Goal: Task Accomplishment & Management: Complete application form

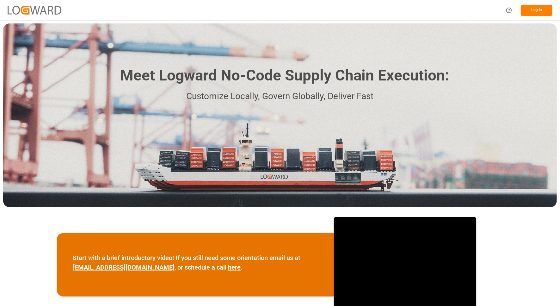
click at [536, 7] on button "Log In" at bounding box center [537, 10] width 32 height 11
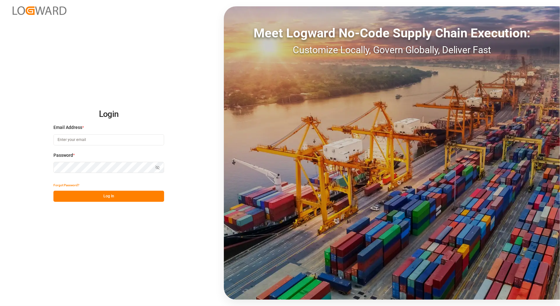
click at [98, 138] on input at bounding box center [108, 139] width 111 height 11
type input "catherine.danielson@jamindustries.com"
click at [103, 197] on button "Log In" at bounding box center [108, 195] width 111 height 11
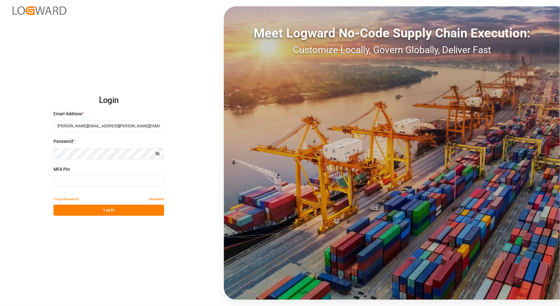
click at [104, 185] on input at bounding box center [108, 181] width 111 height 11
type input "007730"
click at [97, 209] on button "Log In" at bounding box center [108, 209] width 111 height 11
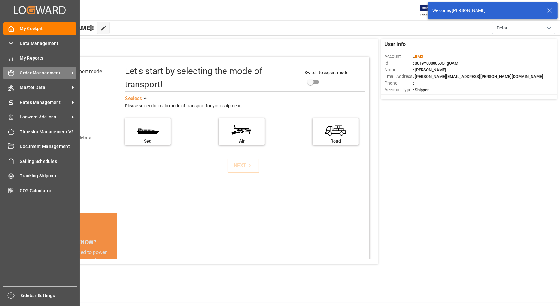
click at [25, 72] on span "Order Management" at bounding box center [45, 73] width 50 height 7
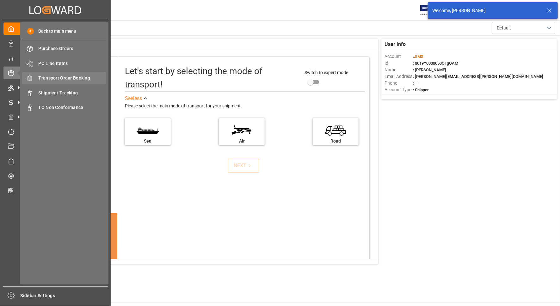
click at [64, 77] on span "Transport Order Booking" at bounding box center [73, 78] width 68 height 7
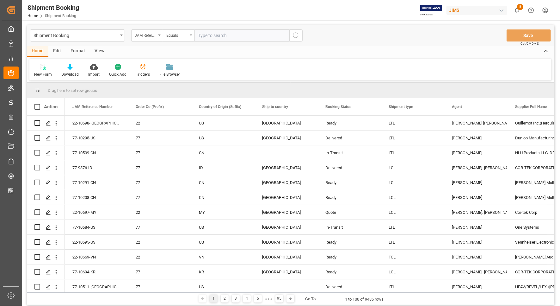
click at [97, 52] on div "View" at bounding box center [99, 51] width 19 height 11
click at [42, 75] on div "Default" at bounding box center [40, 75] width 12 height 6
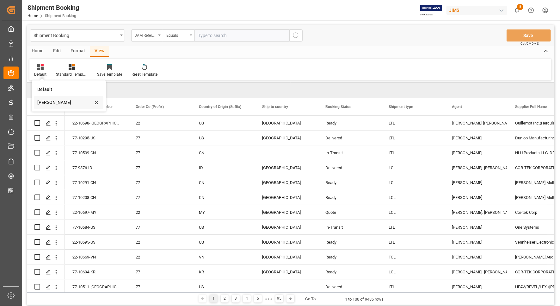
click at [43, 102] on div "[PERSON_NAME]" at bounding box center [64, 102] width 55 height 7
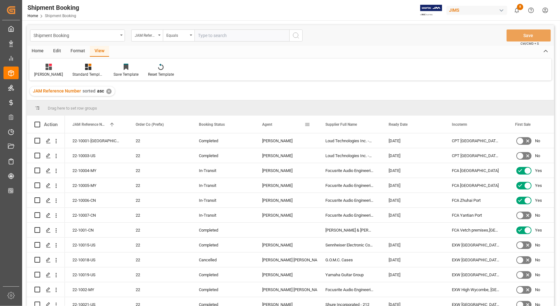
click at [307, 124] on span at bounding box center [308, 125] width 6 height 6
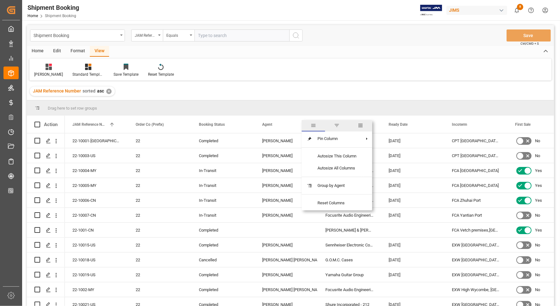
click at [338, 124] on span "filter" at bounding box center [337, 125] width 6 height 6
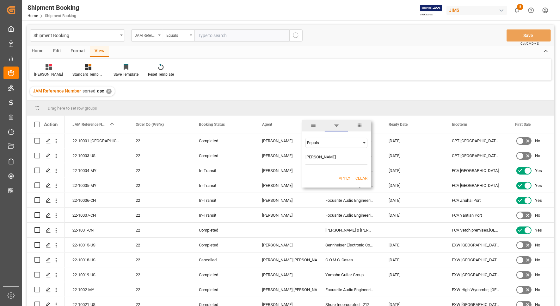
type input "[PERSON_NAME]"
click at [342, 178] on button "Apply" at bounding box center [345, 178] width 12 height 6
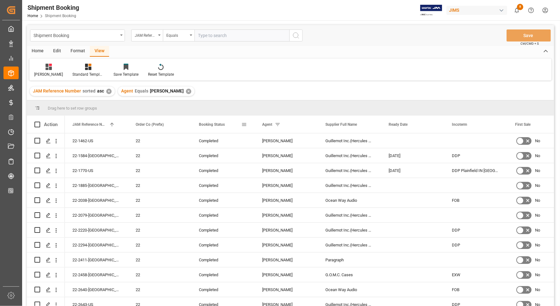
click at [233, 123] on div "Booking Status" at bounding box center [220, 124] width 42 height 17
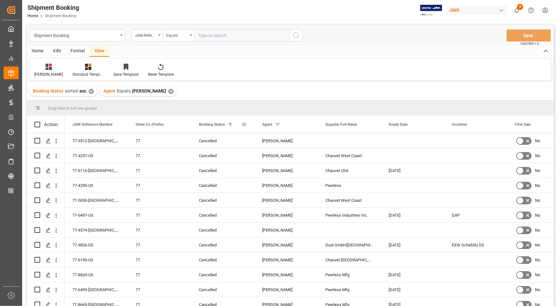
click at [237, 125] on div "Booking Status 1" at bounding box center [220, 124] width 42 height 17
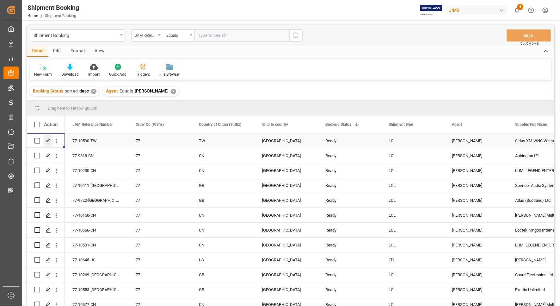
click at [48, 142] on icon "Press SPACE to select this row." at bounding box center [48, 140] width 5 height 5
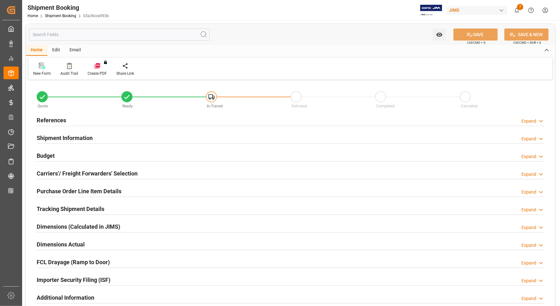
type input "0"
type input "14-08-2025 00:00"
click at [56, 120] on h2 "References" at bounding box center [51, 120] width 29 height 9
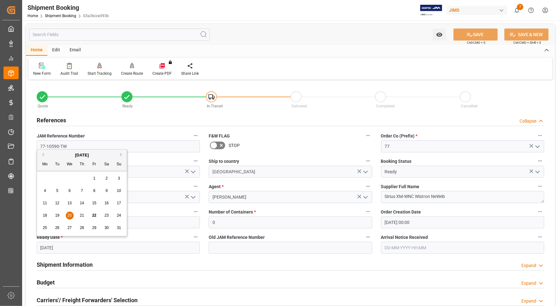
click at [65, 246] on input "[DATE]" at bounding box center [118, 247] width 163 height 12
click at [121, 154] on button "Next Month" at bounding box center [122, 155] width 4 height 4
click at [81, 179] on span "4" at bounding box center [82, 178] width 2 height 4
type input "04-09-2025"
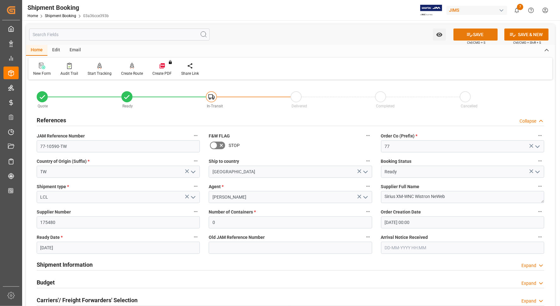
click at [464, 33] on button "SAVE" at bounding box center [476, 34] width 44 height 12
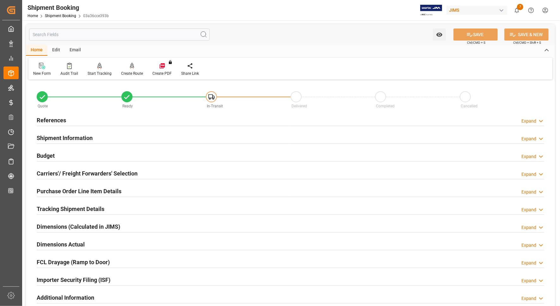
click at [77, 173] on h2 "Carriers'/ Freight Forwarders' Selection" at bounding box center [87, 173] width 101 height 9
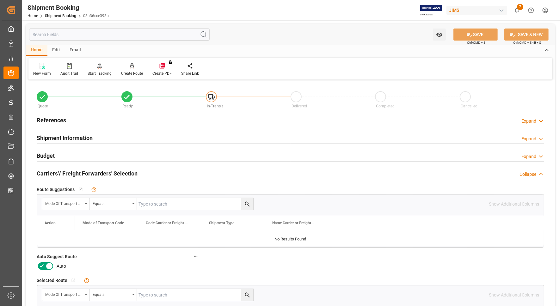
click at [48, 268] on icon at bounding box center [50, 266] width 8 height 8
click at [0, 0] on input "checkbox" at bounding box center [0, 0] width 0 height 0
click at [472, 34] on button "SAVE" at bounding box center [476, 34] width 44 height 12
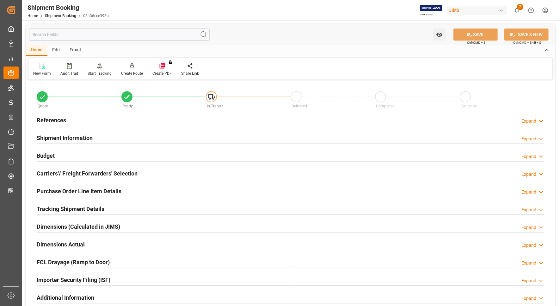
click at [47, 156] on h2 "Budget" at bounding box center [46, 155] width 18 height 9
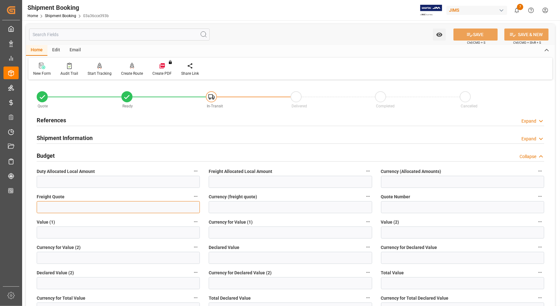
click at [68, 204] on input "text" at bounding box center [118, 207] width 163 height 12
paste input "353.70"
type input "353.7"
click at [228, 207] on input at bounding box center [290, 207] width 163 height 12
type input "USD"
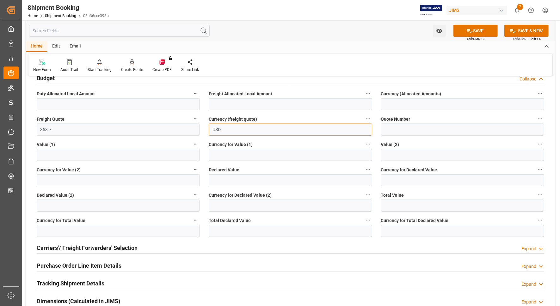
scroll to position [79, 0]
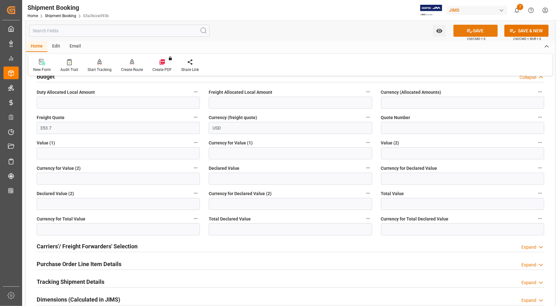
click at [477, 28] on button "SAVE" at bounding box center [476, 31] width 44 height 12
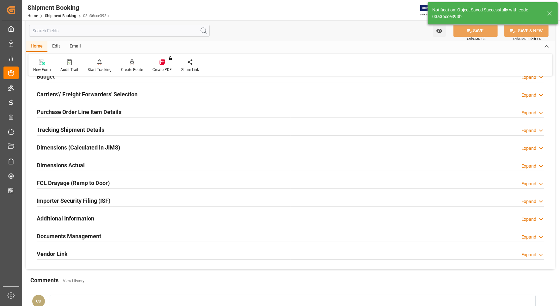
click at [69, 167] on h2 "Dimensions Actual" at bounding box center [61, 165] width 48 height 9
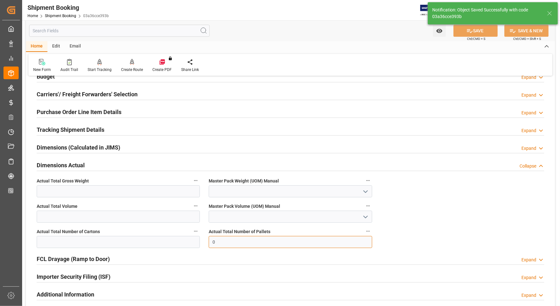
click at [222, 241] on input "0" at bounding box center [290, 242] width 163 height 12
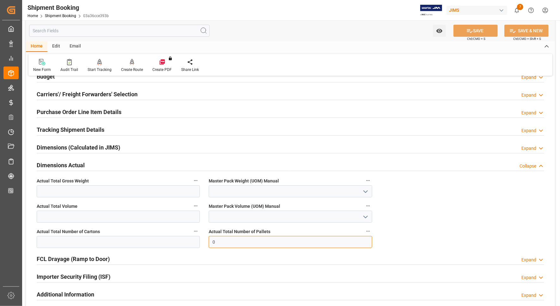
drag, startPoint x: 222, startPoint y: 241, endPoint x: 204, endPoint y: 241, distance: 17.1
click at [204, 241] on div "Actual Total Number of Pallets 0" at bounding box center [290, 237] width 172 height 25
type input "1"
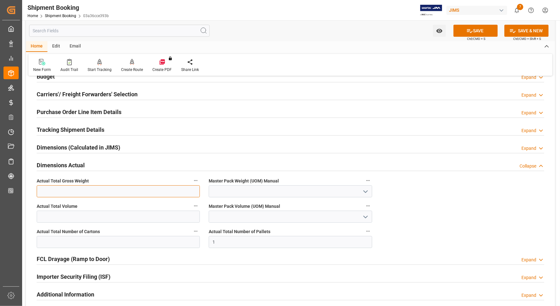
click at [62, 190] on input "text" at bounding box center [118, 191] width 163 height 12
type input "318"
click at [364, 192] on icon "open menu" at bounding box center [366, 192] width 8 height 8
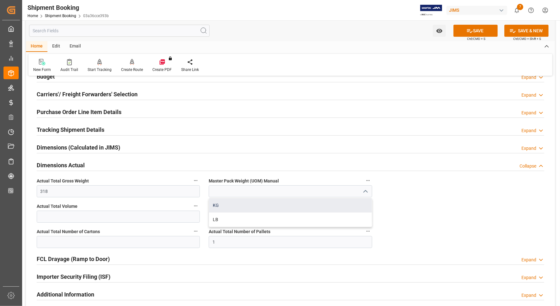
click at [233, 208] on div "KG" at bounding box center [290, 205] width 163 height 14
type input "KG"
click at [62, 239] on input "text" at bounding box center [118, 242] width 163 height 12
type input "38"
click at [470, 30] on icon at bounding box center [470, 31] width 7 height 7
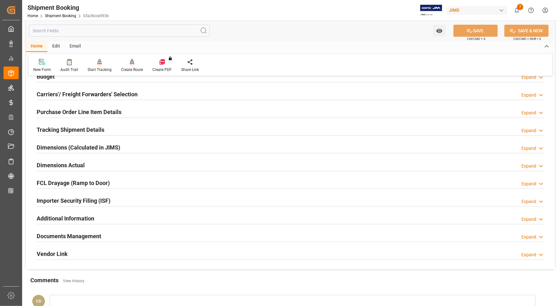
click at [130, 67] on div "Create Route" at bounding box center [132, 70] width 22 height 6
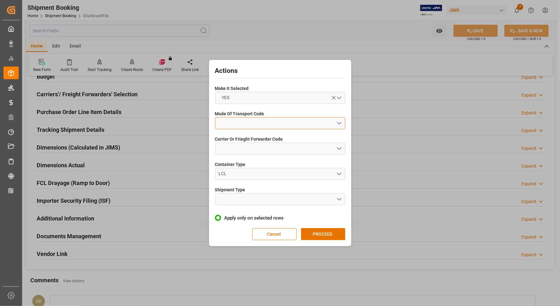
click at [241, 125] on button "open menu" at bounding box center [280, 123] width 130 height 12
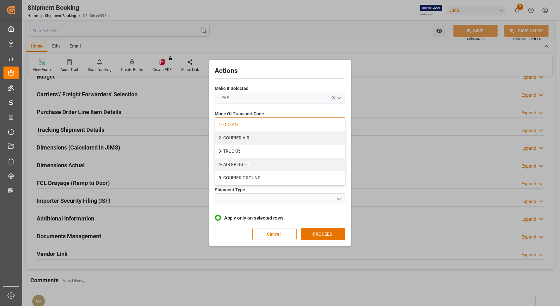
click at [230, 124] on div "1- OCEAN" at bounding box center [280, 124] width 130 height 13
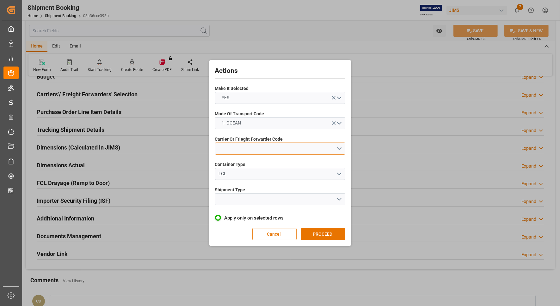
click at [236, 148] on button "open menu" at bounding box center [280, 148] width 130 height 12
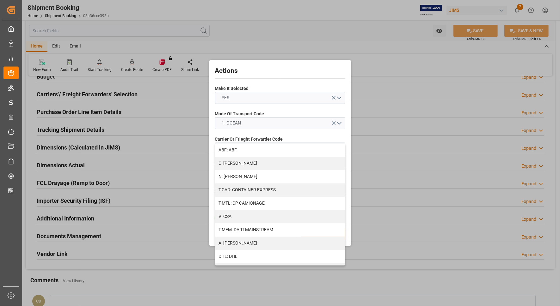
click at [292, 111] on label "Mode Of Transport Code" at bounding box center [280, 113] width 130 height 7
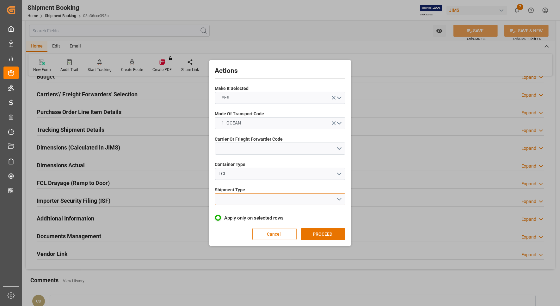
click at [233, 197] on button "open menu" at bounding box center [280, 199] width 130 height 12
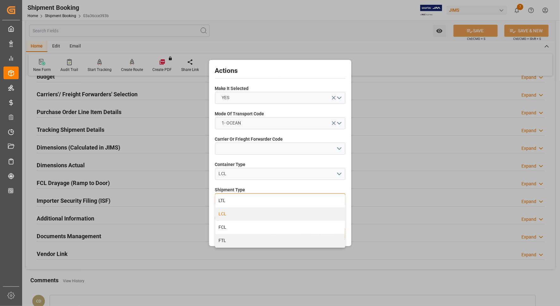
click at [227, 212] on div "LCL" at bounding box center [280, 213] width 130 height 13
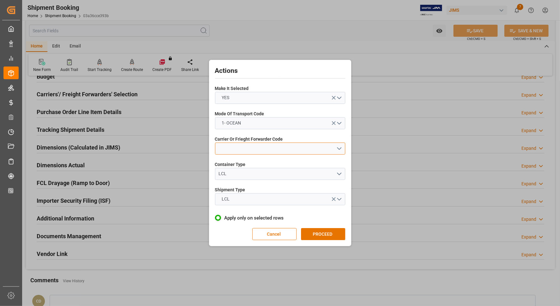
click at [246, 146] on button "open menu" at bounding box center [280, 148] width 130 height 12
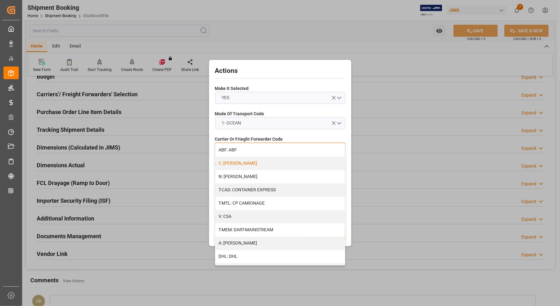
click at [228, 165] on div "C: CH ROBINSON" at bounding box center [280, 163] width 130 height 13
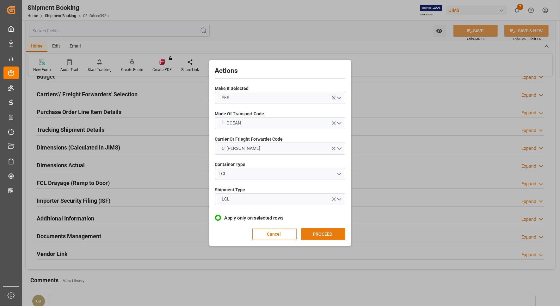
click at [320, 236] on button "PROCEED" at bounding box center [323, 234] width 44 height 12
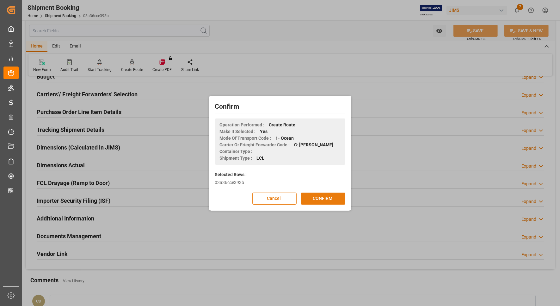
click at [319, 198] on button "CONFIRM" at bounding box center [323, 198] width 44 height 12
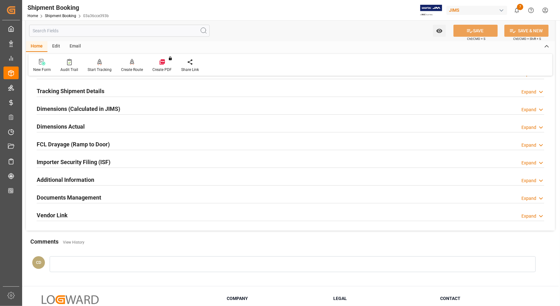
scroll to position [119, 0]
click at [53, 197] on h2 "Documents Management" at bounding box center [69, 196] width 65 height 9
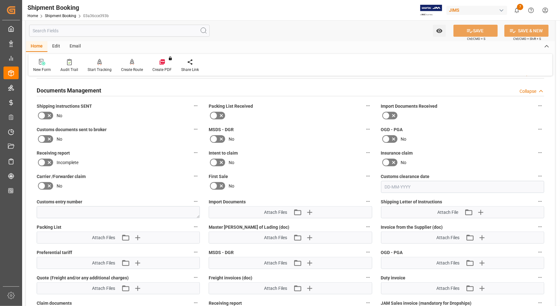
scroll to position [237, 0]
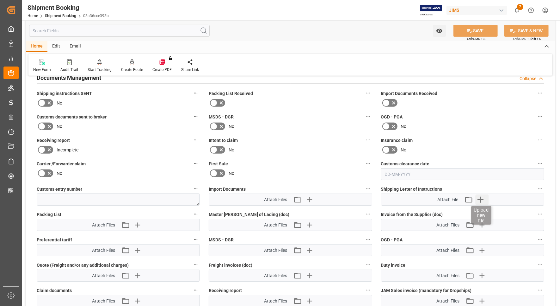
click at [481, 197] on icon "button" at bounding box center [481, 200] width 6 height 6
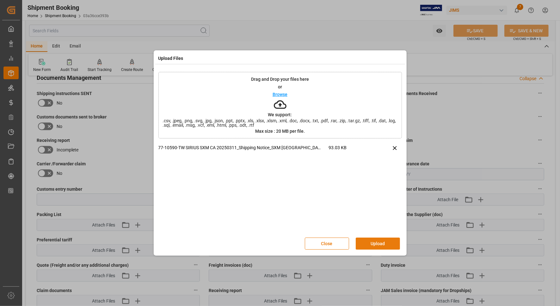
click at [372, 241] on button "Upload" at bounding box center [378, 243] width 44 height 12
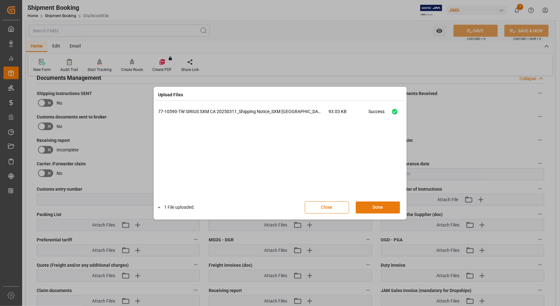
click at [376, 205] on button "Done" at bounding box center [378, 207] width 44 height 12
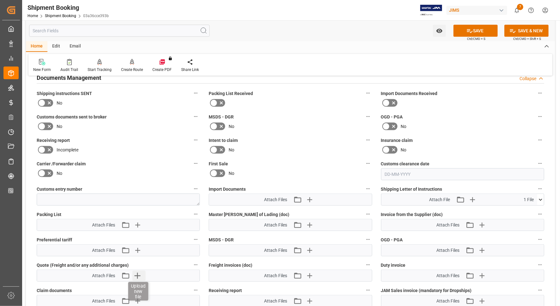
click at [138, 274] on icon "button" at bounding box center [137, 275] width 6 height 6
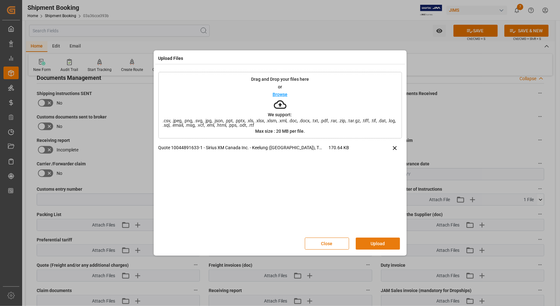
click at [383, 242] on button "Upload" at bounding box center [378, 243] width 44 height 12
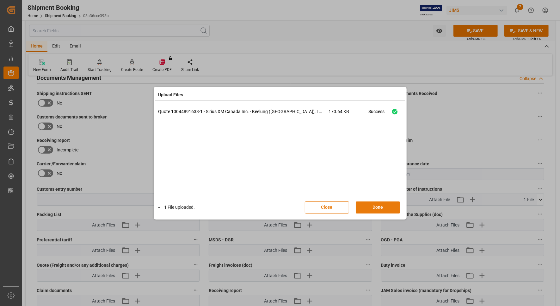
click at [376, 208] on button "Done" at bounding box center [378, 207] width 44 height 12
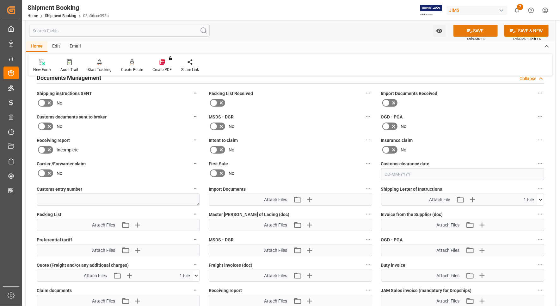
click at [463, 29] on button "SAVE" at bounding box center [476, 31] width 44 height 12
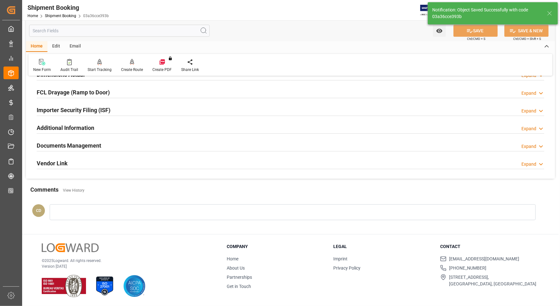
scroll to position [170, 0]
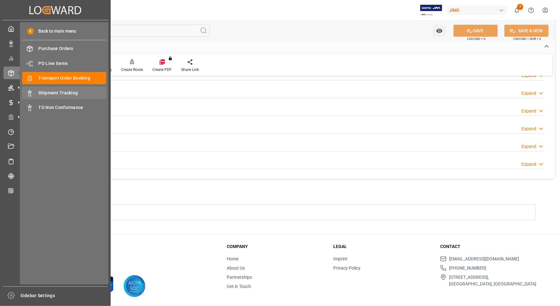
click at [53, 90] on span "Shipment Tracking" at bounding box center [73, 93] width 68 height 7
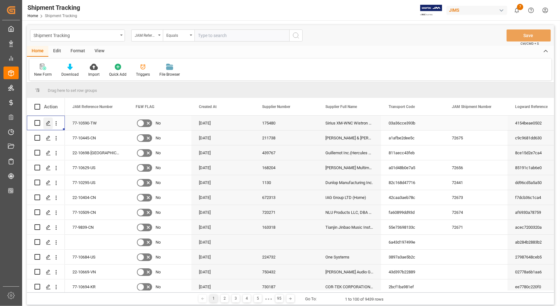
click at [49, 124] on icon "Press SPACE to select this row." at bounding box center [48, 123] width 5 height 5
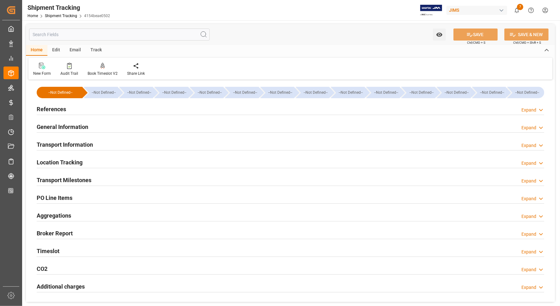
click at [45, 143] on h2 "Transport Information" at bounding box center [65, 144] width 56 height 9
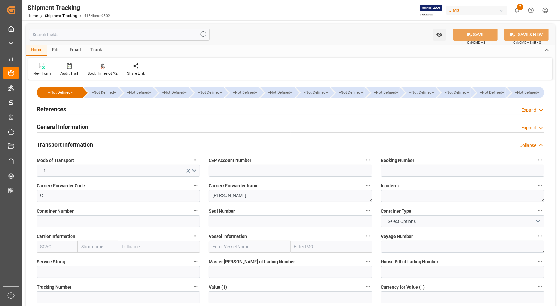
click at [45, 143] on h2 "Transport Information" at bounding box center [65, 144] width 56 height 9
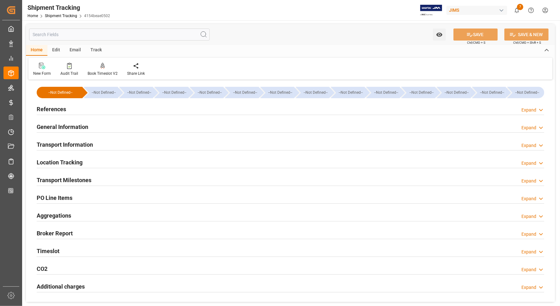
click at [60, 180] on h2 "Transport Milestones" at bounding box center [64, 180] width 55 height 9
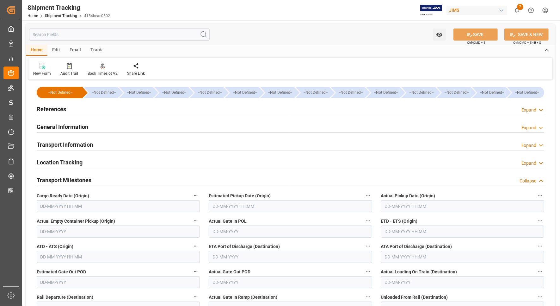
click at [94, 204] on input "text" at bounding box center [118, 206] width 163 height 12
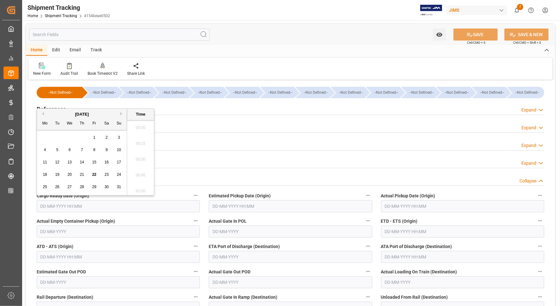
scroll to position [635, 0]
click at [43, 141] on div "28 29 30 31 1 2 3" at bounding box center [82, 137] width 86 height 12
click at [119, 113] on div "August 2025" at bounding box center [82, 114] width 90 height 6
click at [44, 150] on span "4" at bounding box center [45, 149] width 2 height 4
type input "04-08-2025 00:00"
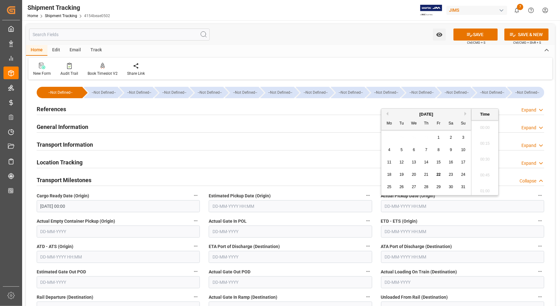
click at [398, 204] on input "text" at bounding box center [462, 206] width 163 height 12
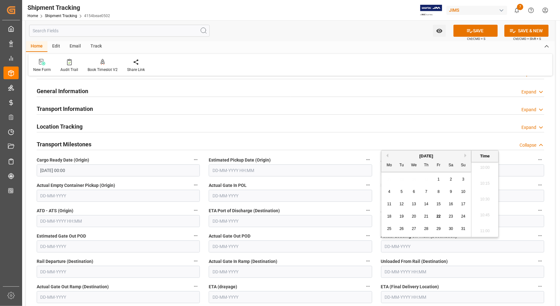
scroll to position [119, 0]
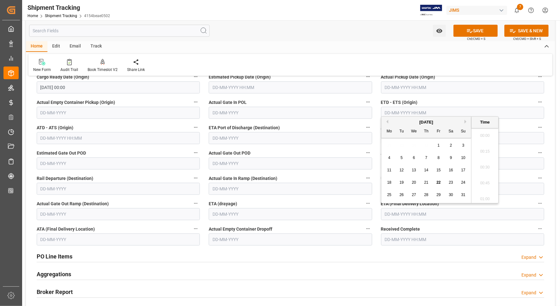
click at [387, 215] on input "text" at bounding box center [462, 214] width 163 height 12
click at [385, 142] on div "28 29 30 31 1 2 3" at bounding box center [427, 145] width 86 height 12
click at [465, 122] on button "Next Month" at bounding box center [467, 122] width 4 height 4
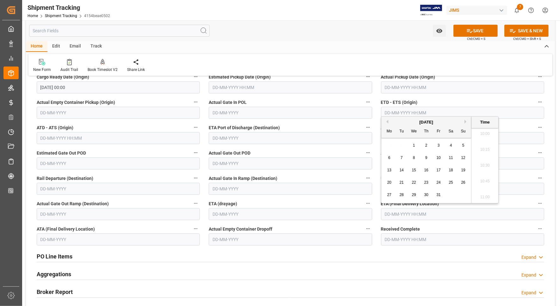
click at [389, 195] on span "27" at bounding box center [389, 194] width 4 height 4
type input "27-10-2025 00:00"
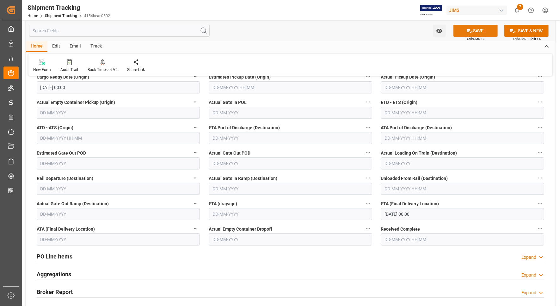
click at [469, 33] on icon at bounding box center [470, 31] width 7 height 7
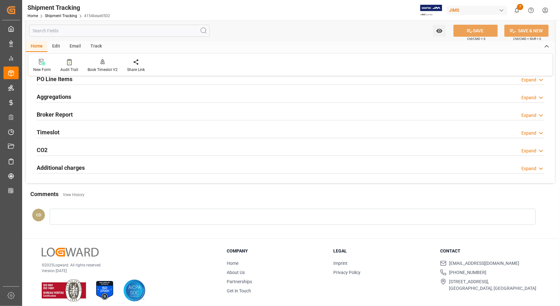
click at [371, 57] on div "New Form Audit Trail Book Timeslot V2 Book a Timeslot for the shipment Share Li…" at bounding box center [290, 65] width 524 height 22
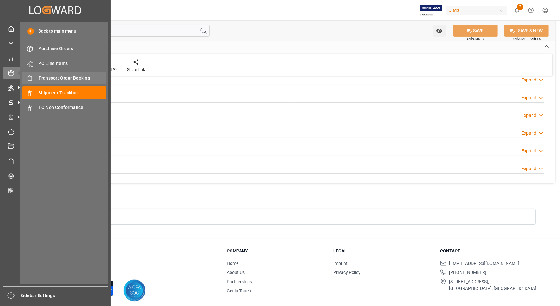
click at [53, 78] on span "Transport Order Booking" at bounding box center [73, 78] width 68 height 7
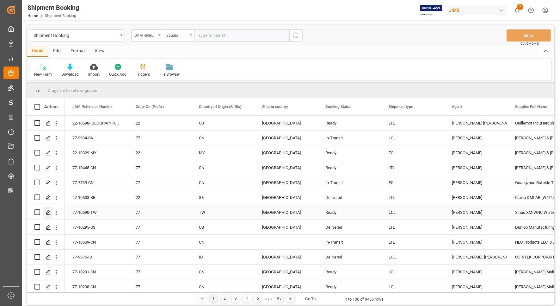
click at [47, 227] on icon "Press SPACE to select this row." at bounding box center [48, 227] width 5 height 5
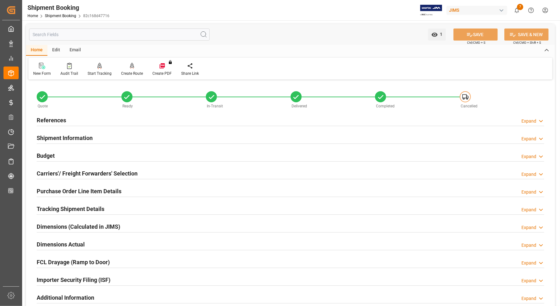
click at [53, 118] on h2 "References" at bounding box center [51, 120] width 29 height 9
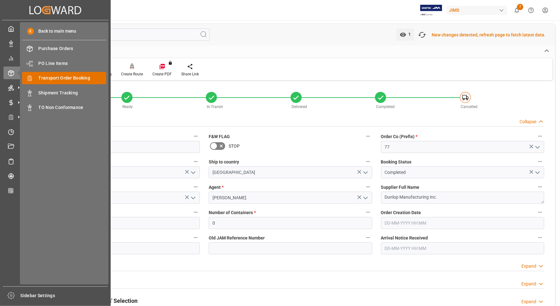
click at [47, 78] on span "Transport Order Booking" at bounding box center [73, 78] width 68 height 7
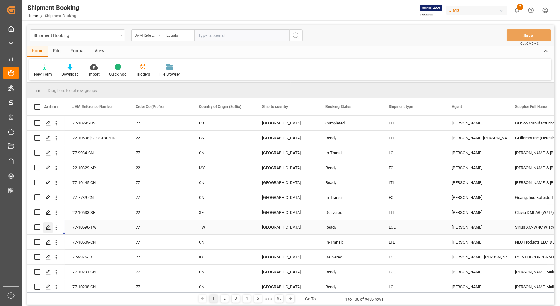
click at [47, 228] on icon "Press SPACE to select this row." at bounding box center [48, 227] width 5 height 5
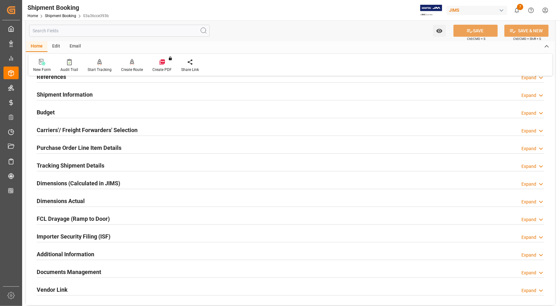
scroll to position [119, 0]
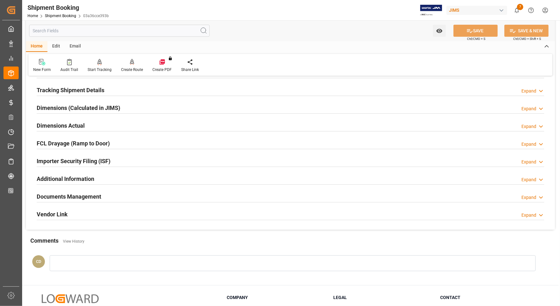
click at [73, 194] on h2 "Documents Management" at bounding box center [69, 196] width 65 height 9
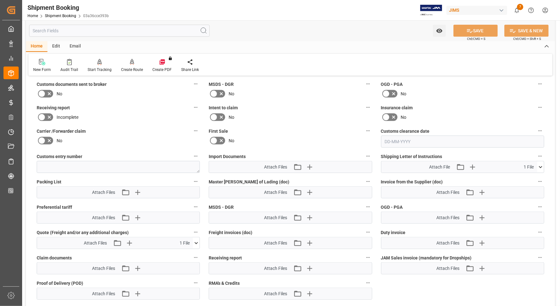
scroll to position [277, 0]
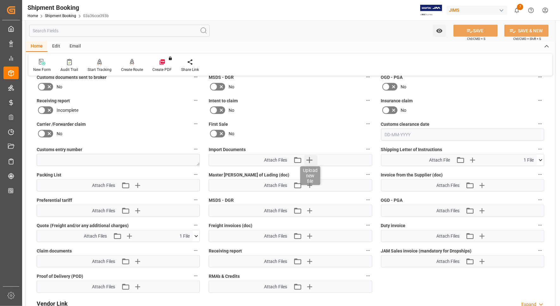
click at [312, 159] on icon "button" at bounding box center [310, 160] width 6 height 6
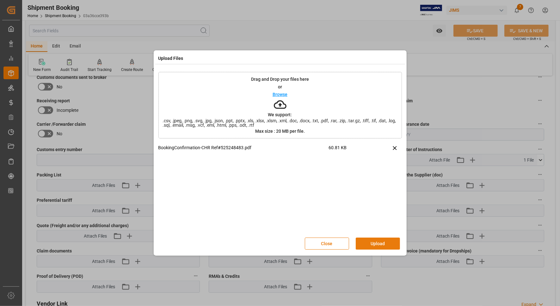
click at [368, 241] on button "Upload" at bounding box center [378, 243] width 44 height 12
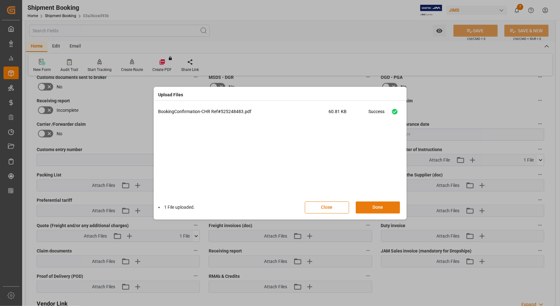
click at [376, 205] on button "Done" at bounding box center [378, 207] width 44 height 12
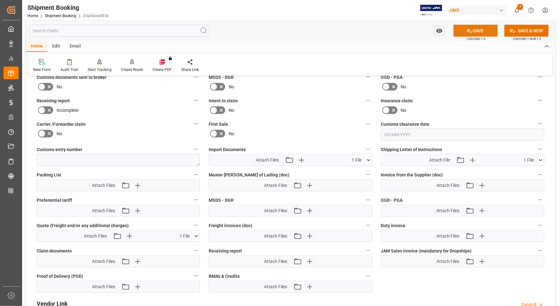
click at [462, 33] on button "SAVE" at bounding box center [476, 31] width 44 height 12
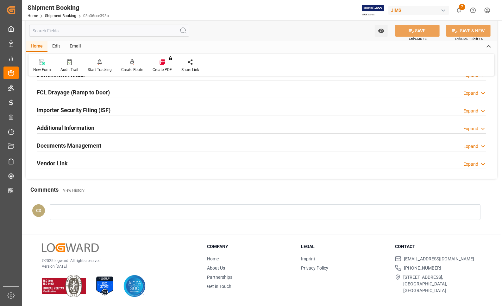
scroll to position [12, 0]
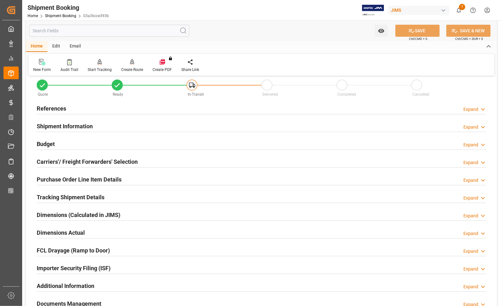
click at [43, 108] on h2 "References" at bounding box center [51, 108] width 29 height 9
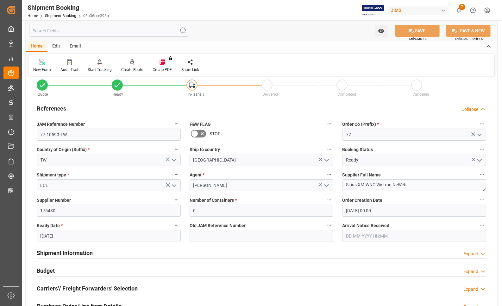
click at [43, 108] on h2 "References" at bounding box center [51, 108] width 29 height 9
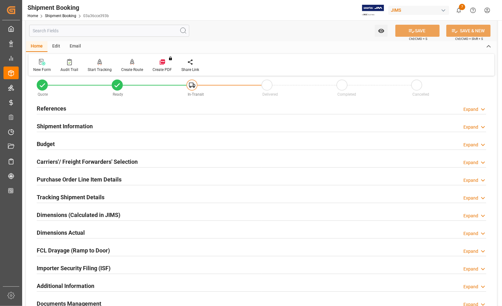
click at [48, 107] on h2 "References" at bounding box center [51, 108] width 29 height 9
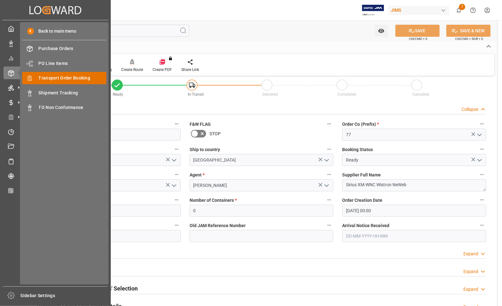
click at [39, 78] on span "Transport Order Booking" at bounding box center [73, 78] width 68 height 7
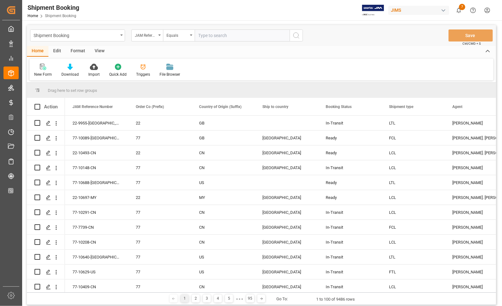
click at [206, 35] on input "text" at bounding box center [242, 35] width 95 height 12
type input "77-9818-CN"
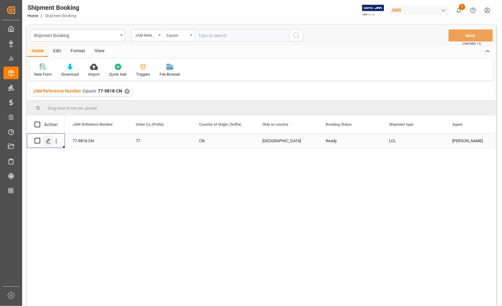
click at [47, 138] on div "Press SPACE to select this row." at bounding box center [47, 141] width 9 height 12
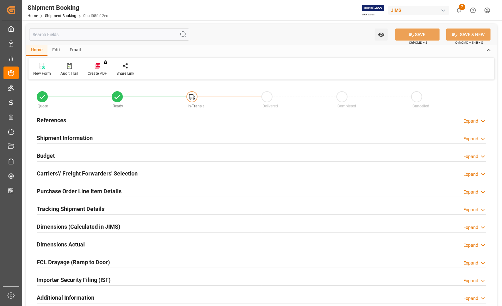
type input "0"
click at [44, 120] on h2 "References" at bounding box center [51, 120] width 29 height 9
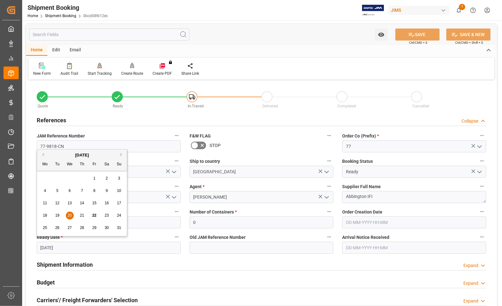
click at [63, 247] on input "[DATE]" at bounding box center [109, 247] width 144 height 12
click at [56, 229] on span "26" at bounding box center [57, 227] width 4 height 4
type input "[DATE]"
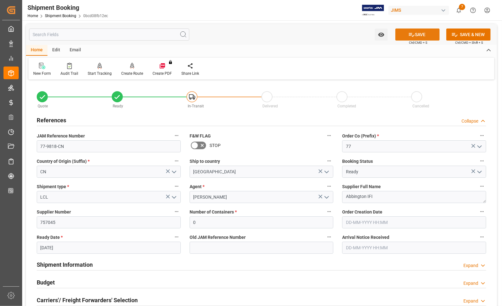
click at [411, 38] on button "SAVE" at bounding box center [417, 34] width 44 height 12
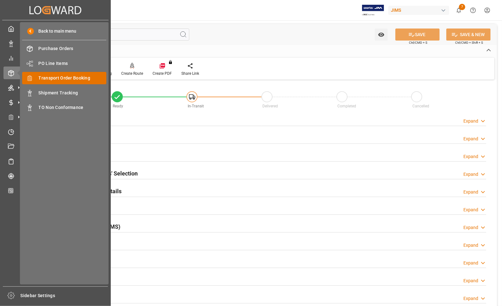
click at [41, 78] on span "Transport Order Booking" at bounding box center [73, 78] width 68 height 7
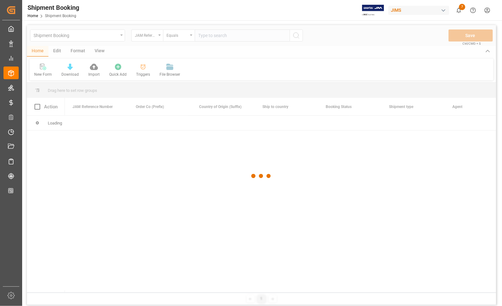
click at [219, 37] on div at bounding box center [261, 176] width 469 height 302
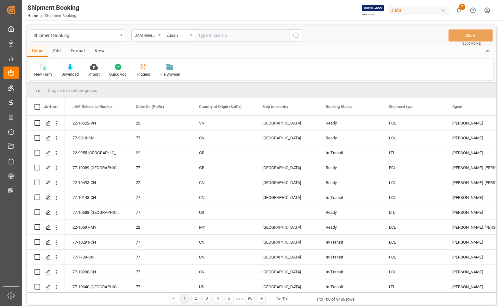
click at [219, 37] on input "text" at bounding box center [242, 35] width 95 height 12
type input "77-10230-CN"
click at [295, 36] on icon "search button" at bounding box center [296, 36] width 8 height 8
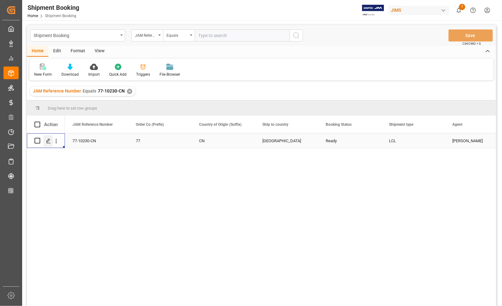
click at [48, 140] on icon "Press SPACE to select this row." at bounding box center [48, 140] width 5 height 5
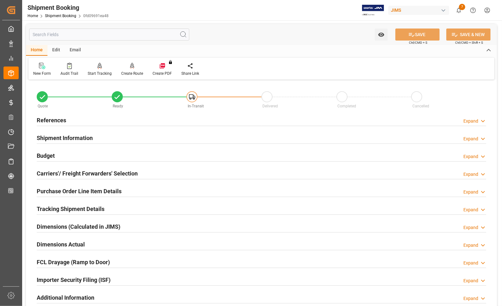
click at [48, 116] on h2 "References" at bounding box center [51, 120] width 29 height 9
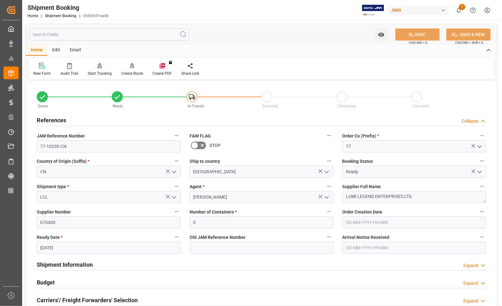
scroll to position [119, 0]
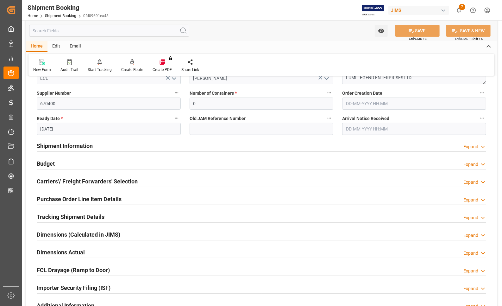
click at [86, 179] on h2 "Carriers'/ Freight Forwarders' Selection" at bounding box center [87, 181] width 101 height 9
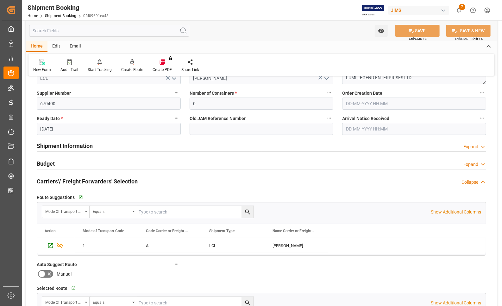
click at [86, 179] on h2 "Carriers'/ Freight Forwarders' Selection" at bounding box center [87, 181] width 101 height 9
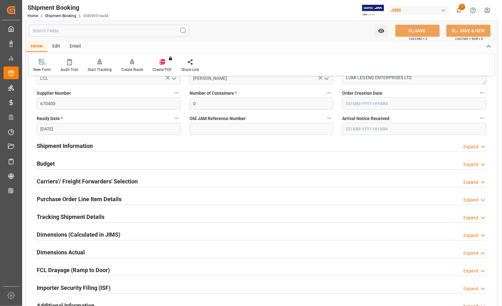
click at [54, 161] on h2 "Budget" at bounding box center [46, 163] width 18 height 9
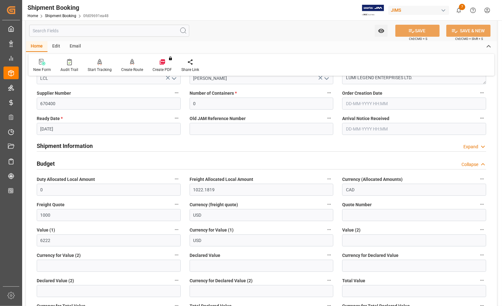
click at [54, 161] on h2 "Budget" at bounding box center [46, 163] width 18 height 9
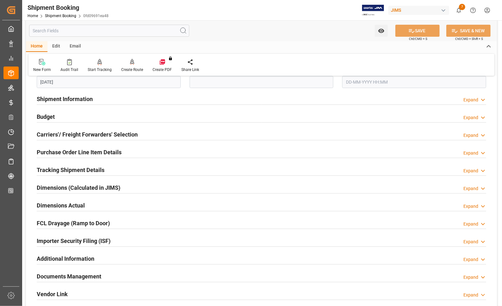
scroll to position [237, 0]
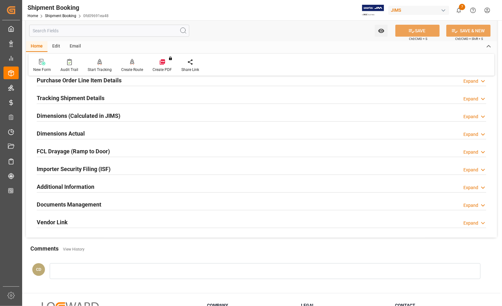
click at [87, 203] on h2 "Documents Management" at bounding box center [69, 204] width 65 height 9
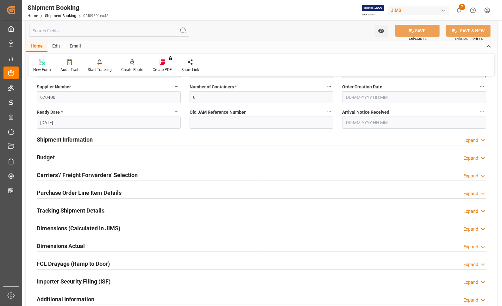
scroll to position [119, 0]
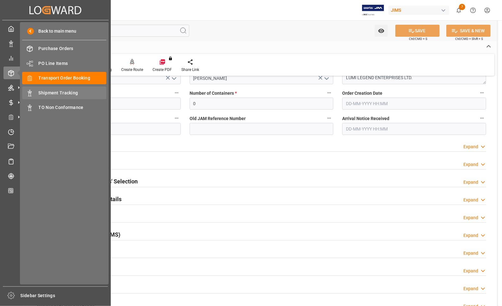
click at [50, 92] on span "Shipment Tracking" at bounding box center [73, 93] width 68 height 7
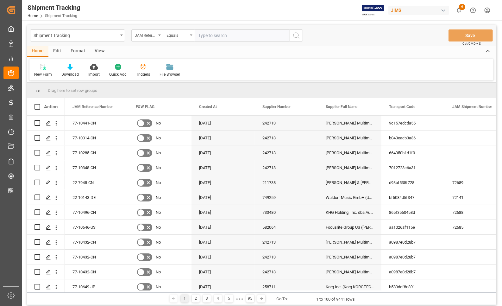
click at [217, 34] on input "text" at bounding box center [242, 35] width 95 height 12
type input "77-10230-CN"
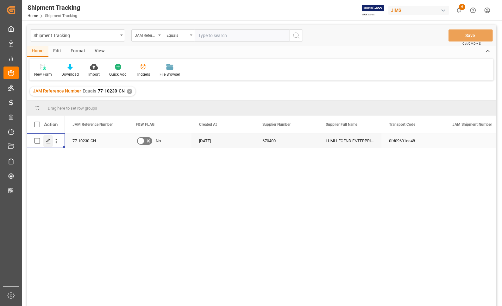
click at [49, 143] on line "Press SPACE to select this row." at bounding box center [49, 143] width 4 height 0
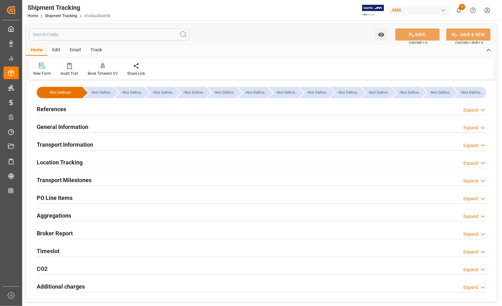
click at [59, 179] on h2 "Transport Milestones" at bounding box center [64, 180] width 55 height 9
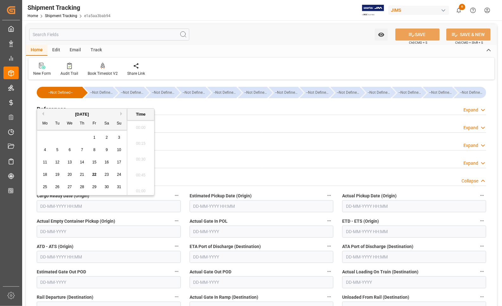
click at [95, 205] on input "text" at bounding box center [109, 206] width 144 height 12
click at [45, 178] on div "18" at bounding box center [45, 175] width 8 height 8
click at [94, 187] on span "29" at bounding box center [94, 186] width 4 height 4
type input "29-08-2025 00:00"
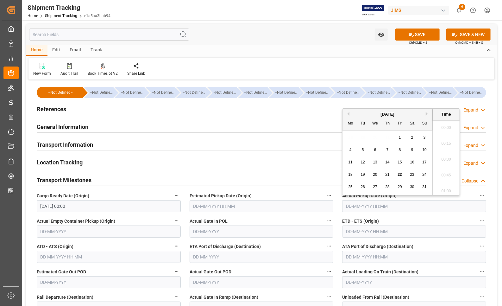
click at [375, 204] on input "text" at bounding box center [414, 206] width 144 height 12
click at [344, 185] on div "August 2025 Mo Tu We Th Fr Sa Su 28 29 30 31 1 2 3 4 5 6 7 8 9 10 11 12 13 14 1…" at bounding box center [387, 152] width 90 height 86
click at [401, 188] on span "29" at bounding box center [399, 186] width 4 height 4
type input "29-08-2025 00:00"
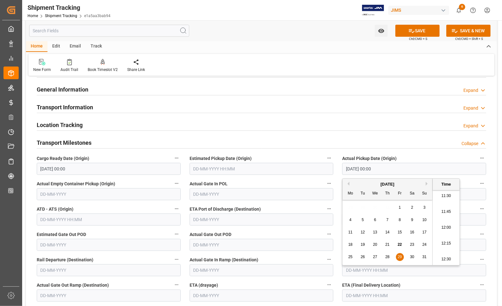
scroll to position [79, 0]
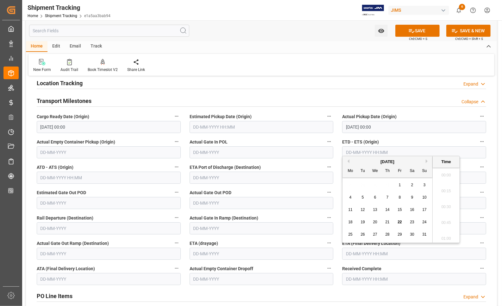
click at [355, 252] on input "text" at bounding box center [414, 253] width 144 height 12
click at [424, 162] on div "August 2025" at bounding box center [387, 162] width 90 height 6
click at [426, 161] on button "Next Month" at bounding box center [428, 161] width 4 height 4
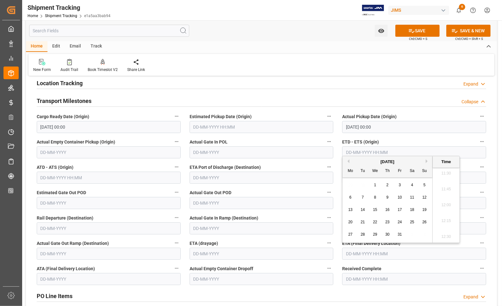
click at [399, 197] on span "10" at bounding box center [399, 197] width 4 height 4
type input "10-10-2025 00:00"
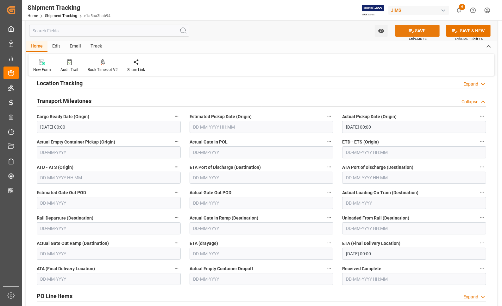
click at [406, 28] on button "SAVE" at bounding box center [417, 31] width 44 height 12
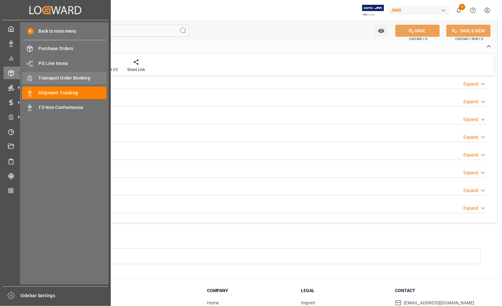
click at [42, 77] on span "Transport Order Booking" at bounding box center [73, 78] width 68 height 7
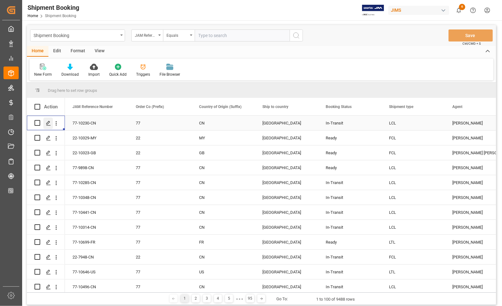
click at [48, 123] on polygon "Press SPACE to select this row." at bounding box center [48, 122] width 3 height 3
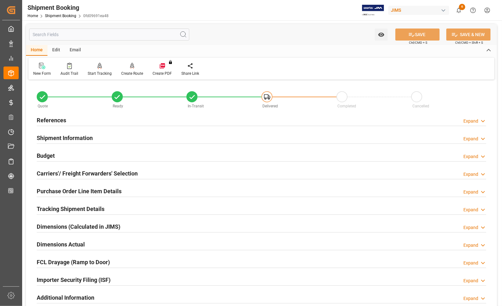
type input "[DATE]"
click at [46, 117] on h2 "References" at bounding box center [51, 120] width 29 height 9
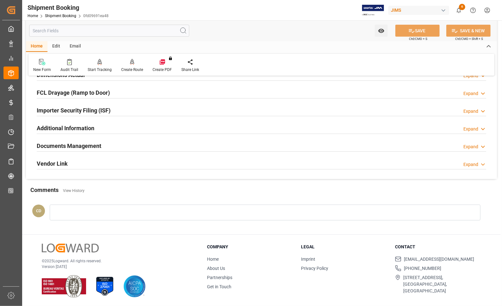
scroll to position [297, 0]
click at [72, 145] on h2 "Documents Management" at bounding box center [69, 145] width 65 height 9
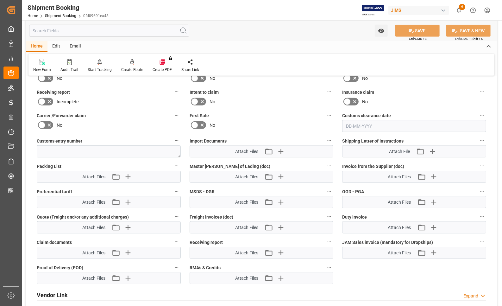
scroll to position [415, 0]
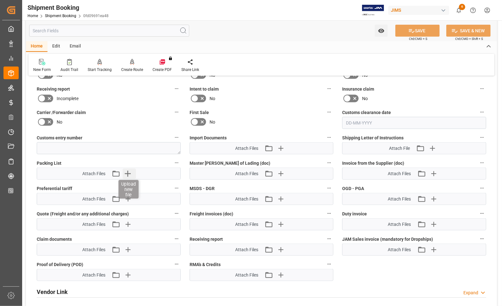
click at [128, 171] on icon "button" at bounding box center [128, 174] width 6 height 6
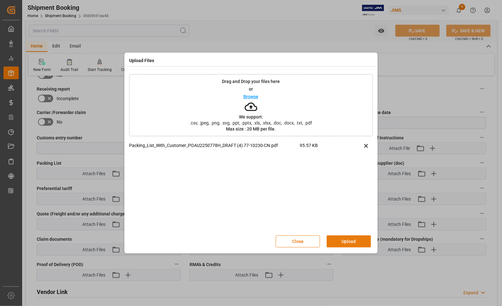
click at [341, 243] on button "Upload" at bounding box center [349, 241] width 44 height 12
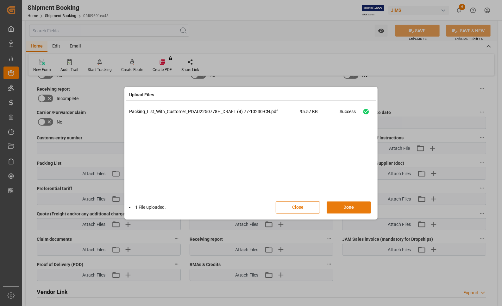
click at [344, 207] on button "Done" at bounding box center [349, 207] width 44 height 12
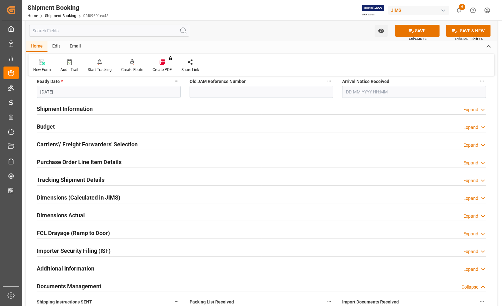
scroll to position [257, 0]
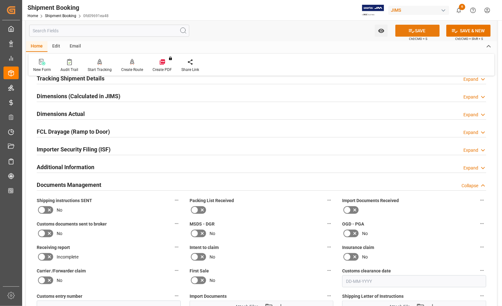
click at [421, 28] on button "SAVE" at bounding box center [417, 31] width 44 height 12
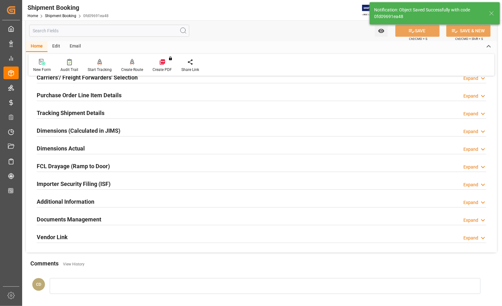
scroll to position [51, 0]
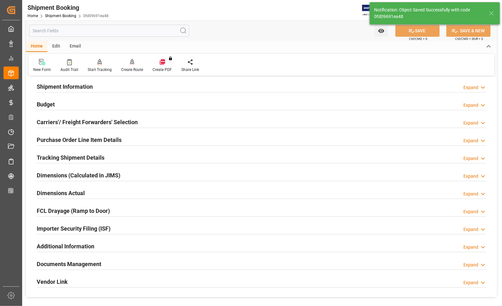
click at [43, 104] on h2 "Budget" at bounding box center [46, 104] width 18 height 9
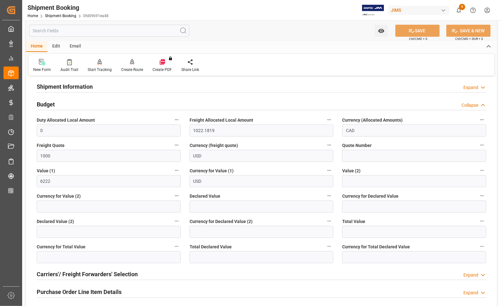
click at [43, 104] on h2 "Budget" at bounding box center [46, 104] width 18 height 9
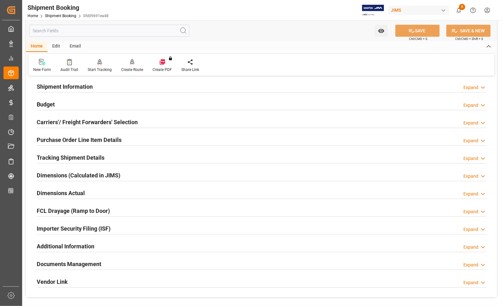
click at [57, 121] on h2 "Carriers'/ Freight Forwarders' Selection" at bounding box center [87, 122] width 101 height 9
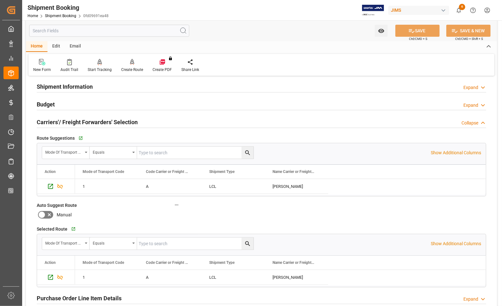
click at [57, 121] on h2 "Carriers'/ Freight Forwarders' Selection" at bounding box center [87, 122] width 101 height 9
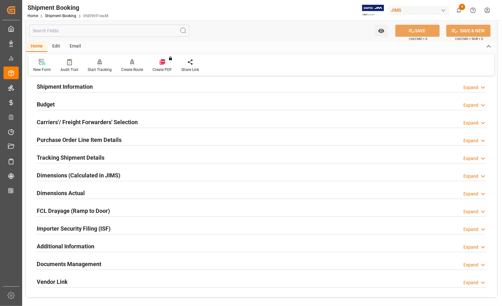
click at [41, 84] on h2 "Shipment Information" at bounding box center [65, 86] width 56 height 9
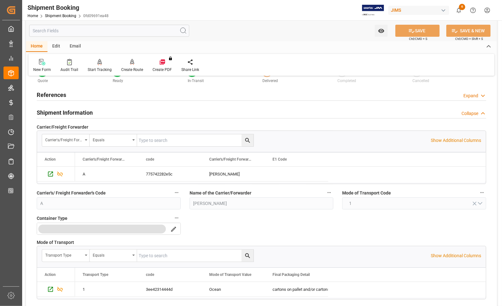
scroll to position [0, 0]
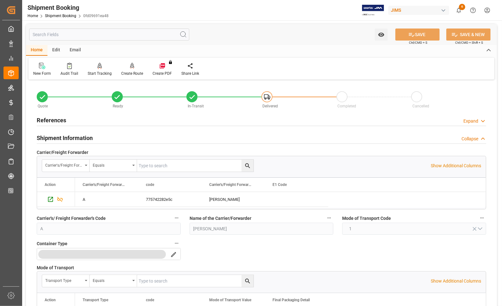
click at [43, 118] on h2 "References" at bounding box center [51, 120] width 29 height 9
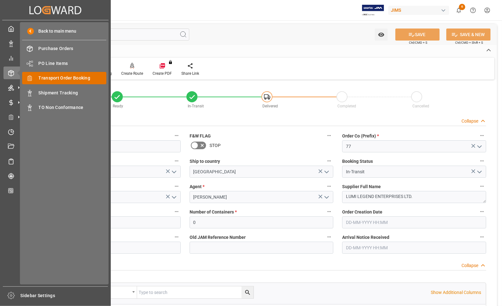
click at [43, 78] on span "Transport Order Booking" at bounding box center [73, 78] width 68 height 7
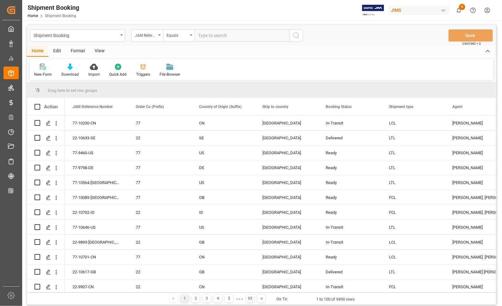
click at [397, 298] on div "1 2 3 4 5 ● ● ● 95 Go To: 1 to 100 of 9490 rows" at bounding box center [261, 298] width 469 height 13
click at [370, 121] on div "In-Transit" at bounding box center [350, 123] width 48 height 15
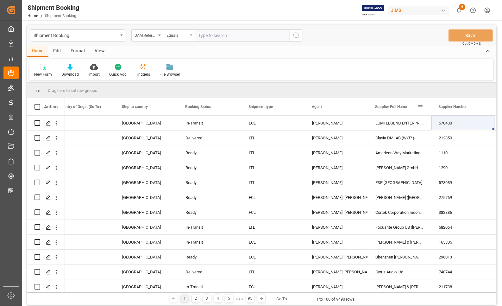
click at [419, 106] on span at bounding box center [420, 107] width 6 height 6
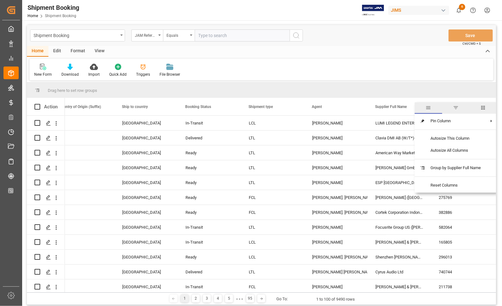
click at [456, 108] on span "filter" at bounding box center [456, 108] width 6 height 6
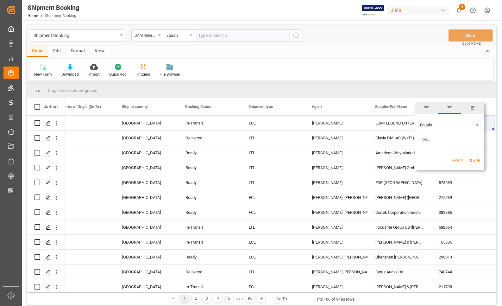
click at [434, 127] on div "Equals" at bounding box center [446, 124] width 53 height 5
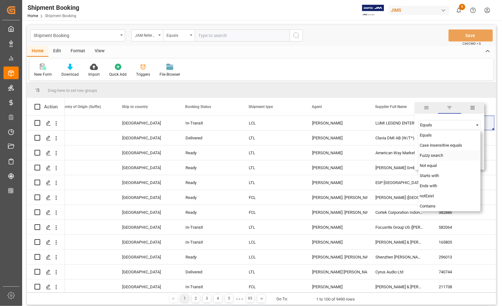
click at [434, 154] on span "Fuzzy search" at bounding box center [431, 155] width 23 height 5
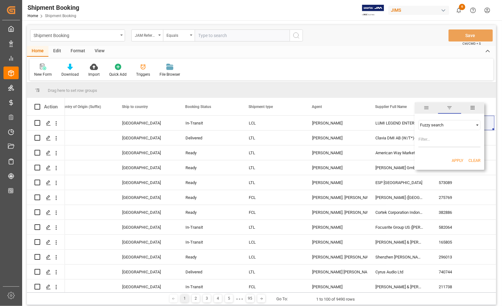
click at [431, 141] on input "Filter Value" at bounding box center [449, 140] width 62 height 13
type input "Dual"
click at [456, 160] on button "Apply" at bounding box center [458, 160] width 12 height 6
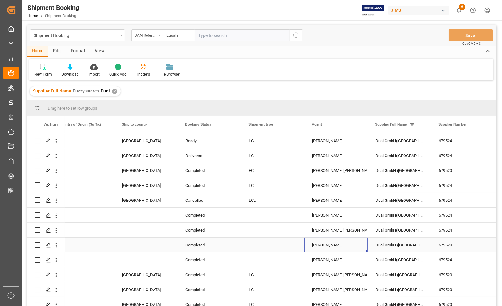
click at [356, 245] on div "Adrian Hoaghia" at bounding box center [336, 245] width 48 height 15
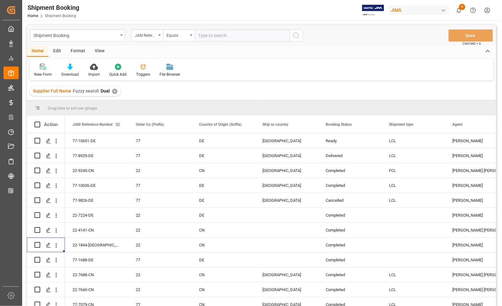
click at [113, 128] on div "JAM Reference Number" at bounding box center [93, 124] width 42 height 17
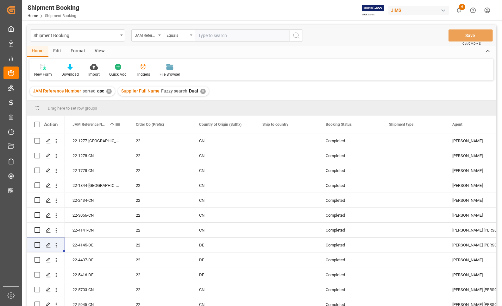
click at [108, 129] on div "JAM Reference Number 1" at bounding box center [93, 124] width 42 height 17
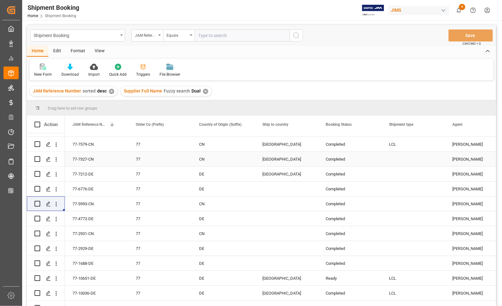
scroll to position [79, 0]
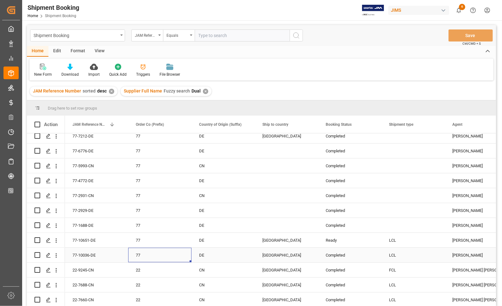
click at [159, 254] on div "77" at bounding box center [160, 255] width 48 height 15
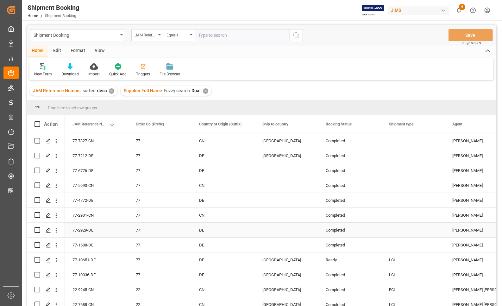
scroll to position [0, 0]
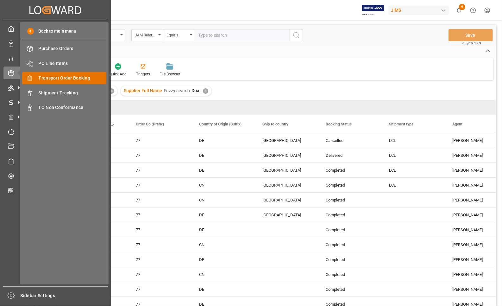
click at [45, 77] on span "Transport Order Booking" at bounding box center [73, 78] width 68 height 7
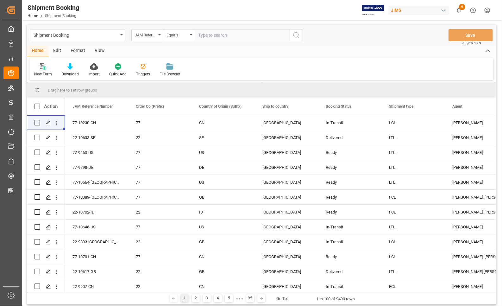
click at [43, 73] on div "New Form" at bounding box center [43, 74] width 18 height 6
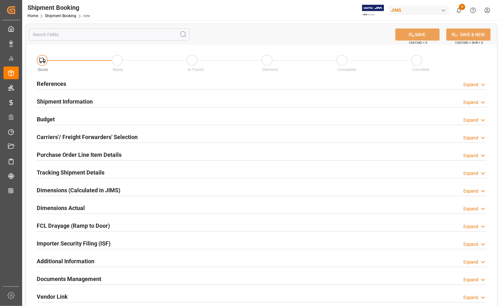
click at [49, 83] on h2 "References" at bounding box center [51, 83] width 29 height 9
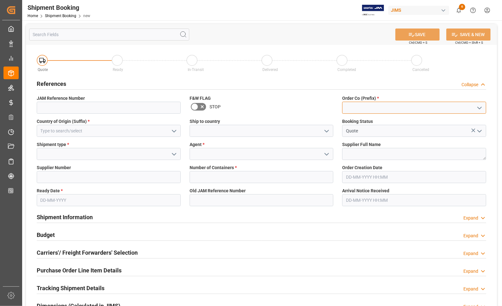
click at [357, 105] on input at bounding box center [414, 108] width 144 height 12
click at [479, 107] on icon "open menu" at bounding box center [480, 108] width 8 height 8
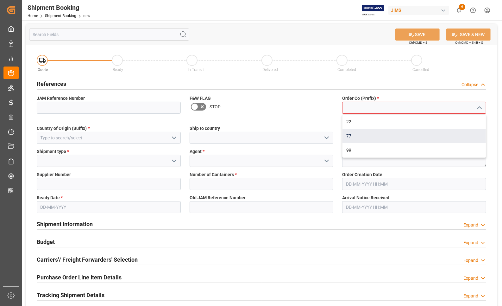
click at [395, 138] on div "77" at bounding box center [413, 136] width 143 height 14
type input "77"
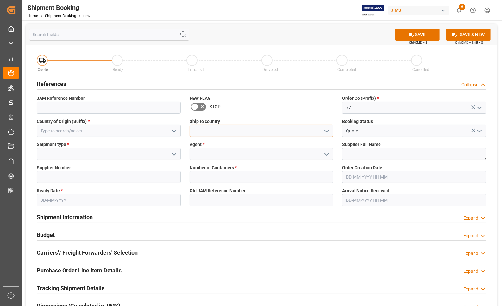
click at [294, 132] on input at bounding box center [262, 131] width 144 height 12
click at [326, 128] on icon "open menu" at bounding box center [327, 131] width 8 height 8
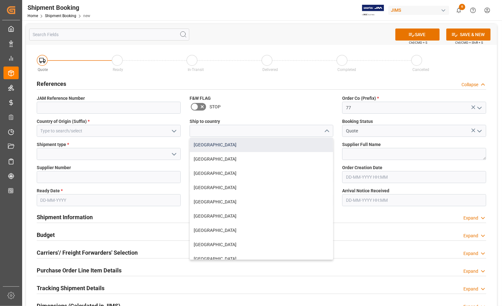
click at [249, 146] on div "Canada" at bounding box center [261, 145] width 143 height 14
type input "Canada"
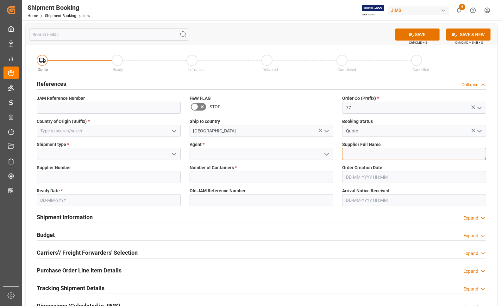
click at [379, 151] on textarea at bounding box center [414, 154] width 144 height 12
type textarea "Dual GmbH"
click at [276, 150] on input at bounding box center [262, 154] width 144 height 12
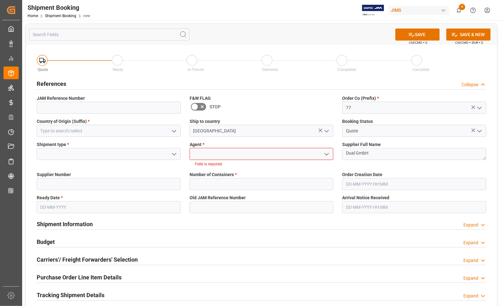
click at [325, 154] on icon "open menu" at bounding box center [327, 154] width 8 height 8
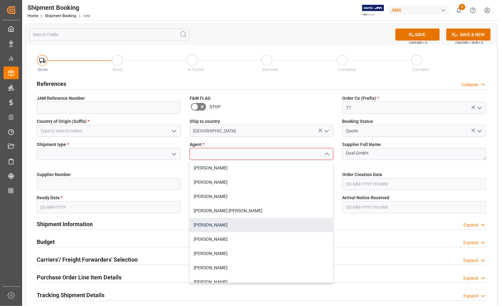
click at [241, 224] on div "[PERSON_NAME]" at bounding box center [261, 225] width 143 height 14
type input "[PERSON_NAME]"
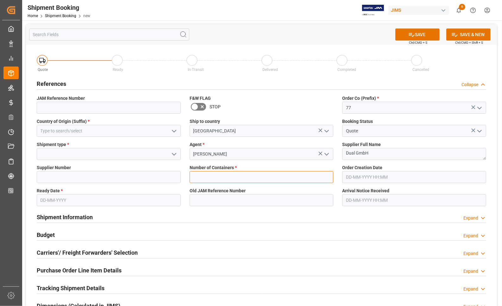
click at [198, 179] on input "text" at bounding box center [262, 177] width 144 height 12
type input "0"
click at [172, 154] on icon "open menu" at bounding box center [174, 154] width 8 height 8
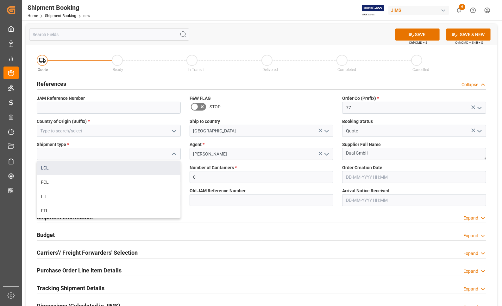
click at [59, 169] on div "LCL" at bounding box center [108, 168] width 143 height 14
type input "LCL"
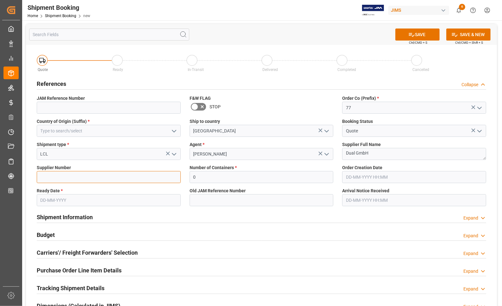
click at [59, 177] on input at bounding box center [109, 177] width 144 height 12
type input "679520"
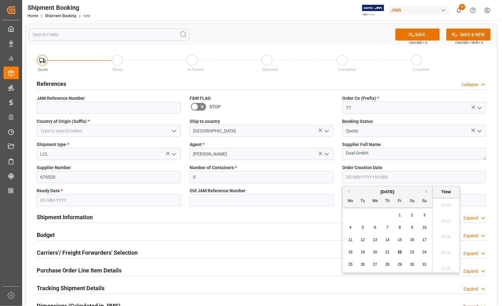
click at [362, 178] on input "text" at bounding box center [414, 177] width 144 height 12
click at [347, 257] on div "18 19 20 21 22 23 24" at bounding box center [387, 252] width 86 height 12
click at [400, 253] on span "22" at bounding box center [399, 252] width 4 height 4
type input "22-08-2025 00:00"
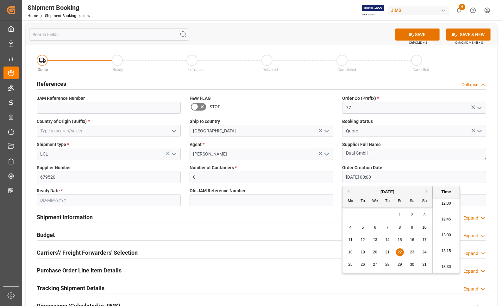
click at [103, 202] on input "text" at bounding box center [109, 200] width 144 height 12
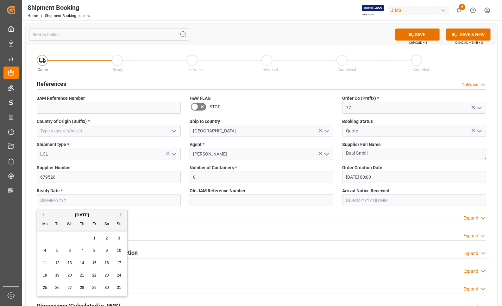
click at [94, 290] on span "29" at bounding box center [94, 287] width 4 height 4
type input "29-08-2025"
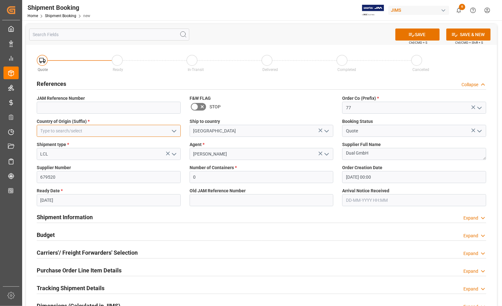
click at [86, 132] on input at bounding box center [109, 131] width 144 height 12
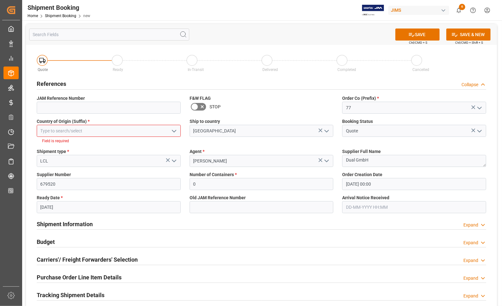
click at [173, 129] on icon "open menu" at bounding box center [174, 131] width 8 height 8
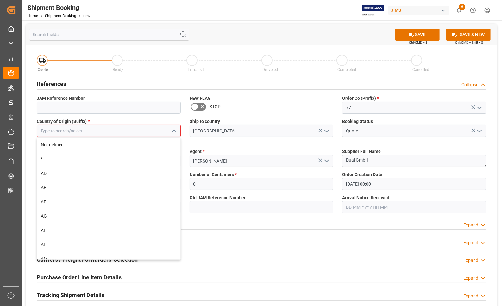
click at [134, 130] on input at bounding box center [109, 131] width 144 height 12
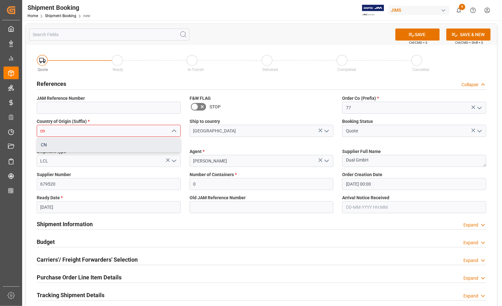
click at [117, 147] on div "CN" at bounding box center [108, 145] width 143 height 14
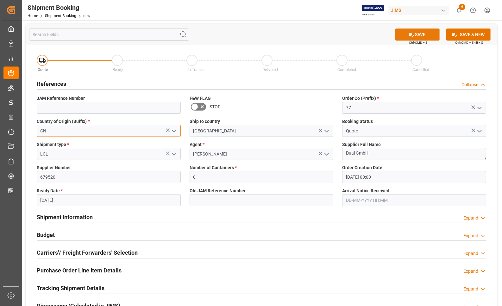
type input "CN"
click at [414, 34] on button "SAVE" at bounding box center [417, 34] width 44 height 12
